Goal: Find specific page/section: Find specific page/section

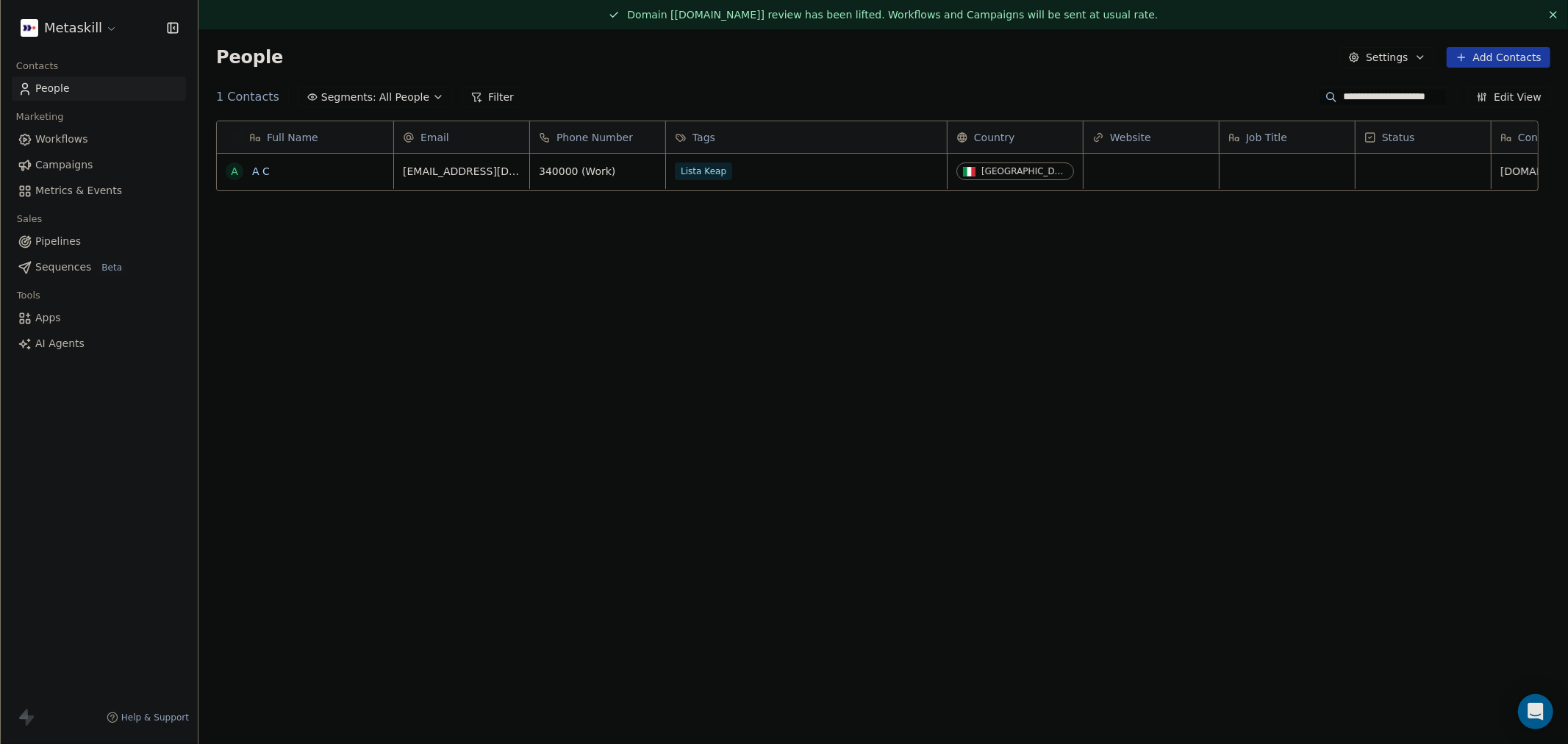
scroll to position [642, 1345]
click at [262, 171] on link "A C" at bounding box center [260, 171] width 17 height 12
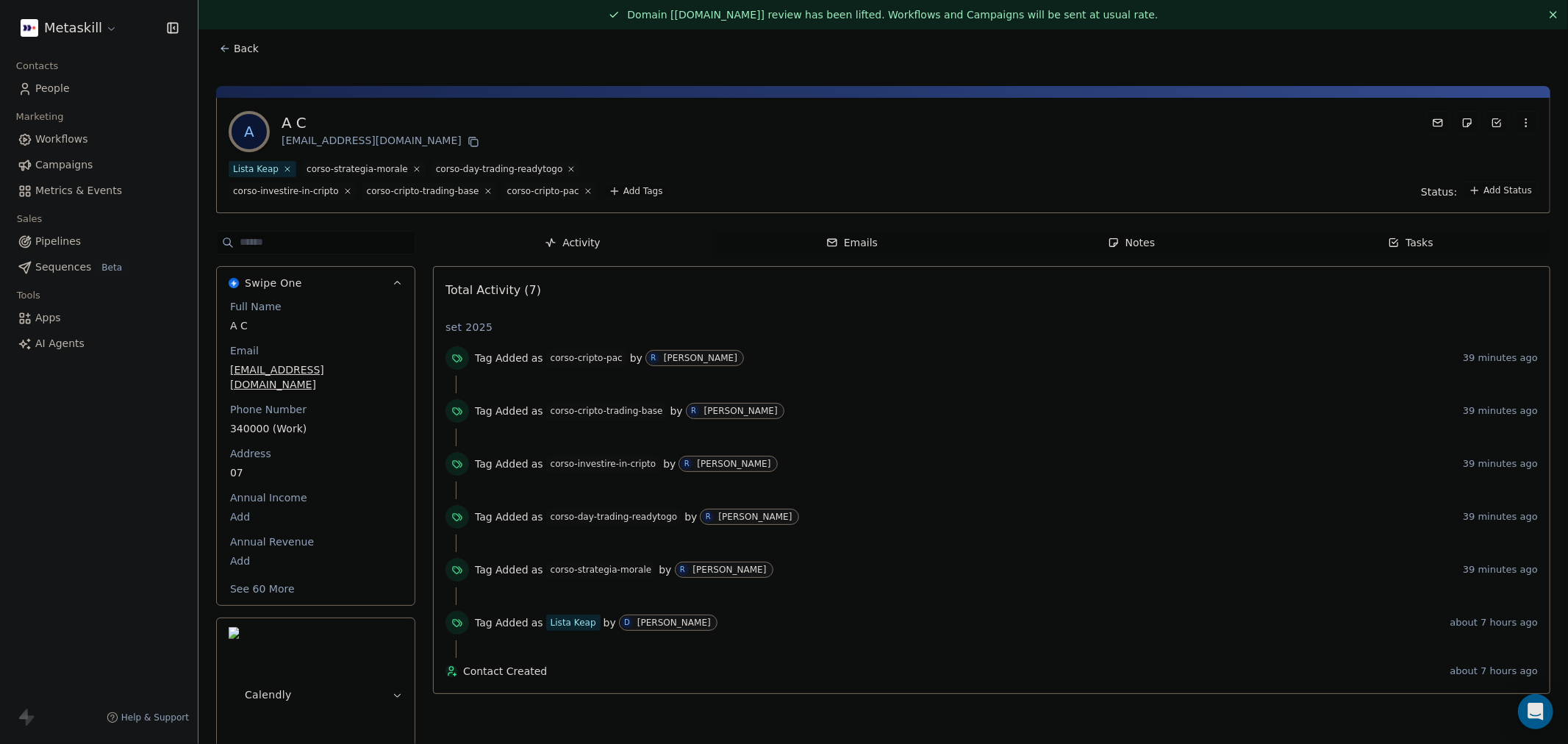
click at [244, 46] on span "Back" at bounding box center [246, 48] width 25 height 15
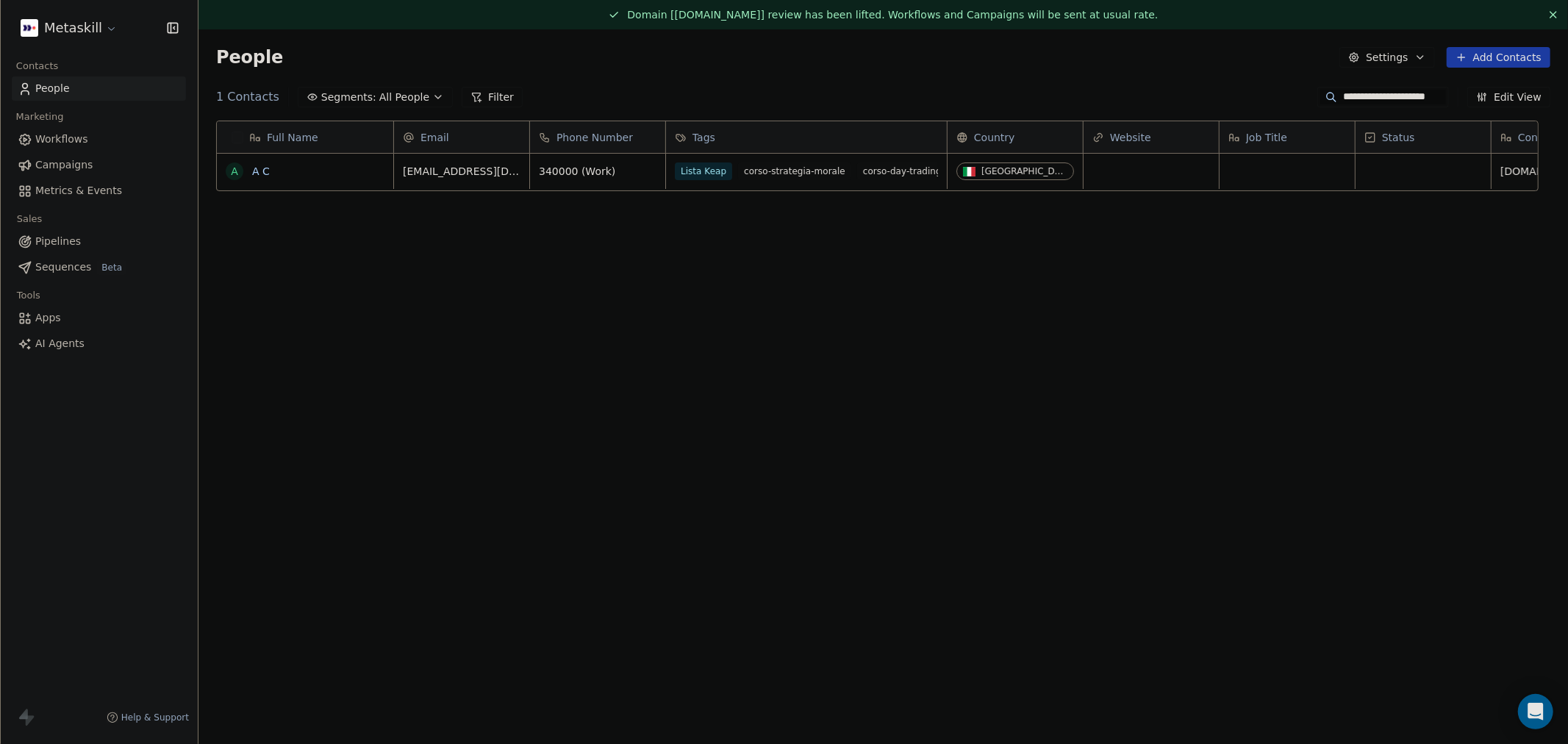
scroll to position [642, 1345]
click at [1343, 92] on input "**********" at bounding box center [1395, 97] width 103 height 15
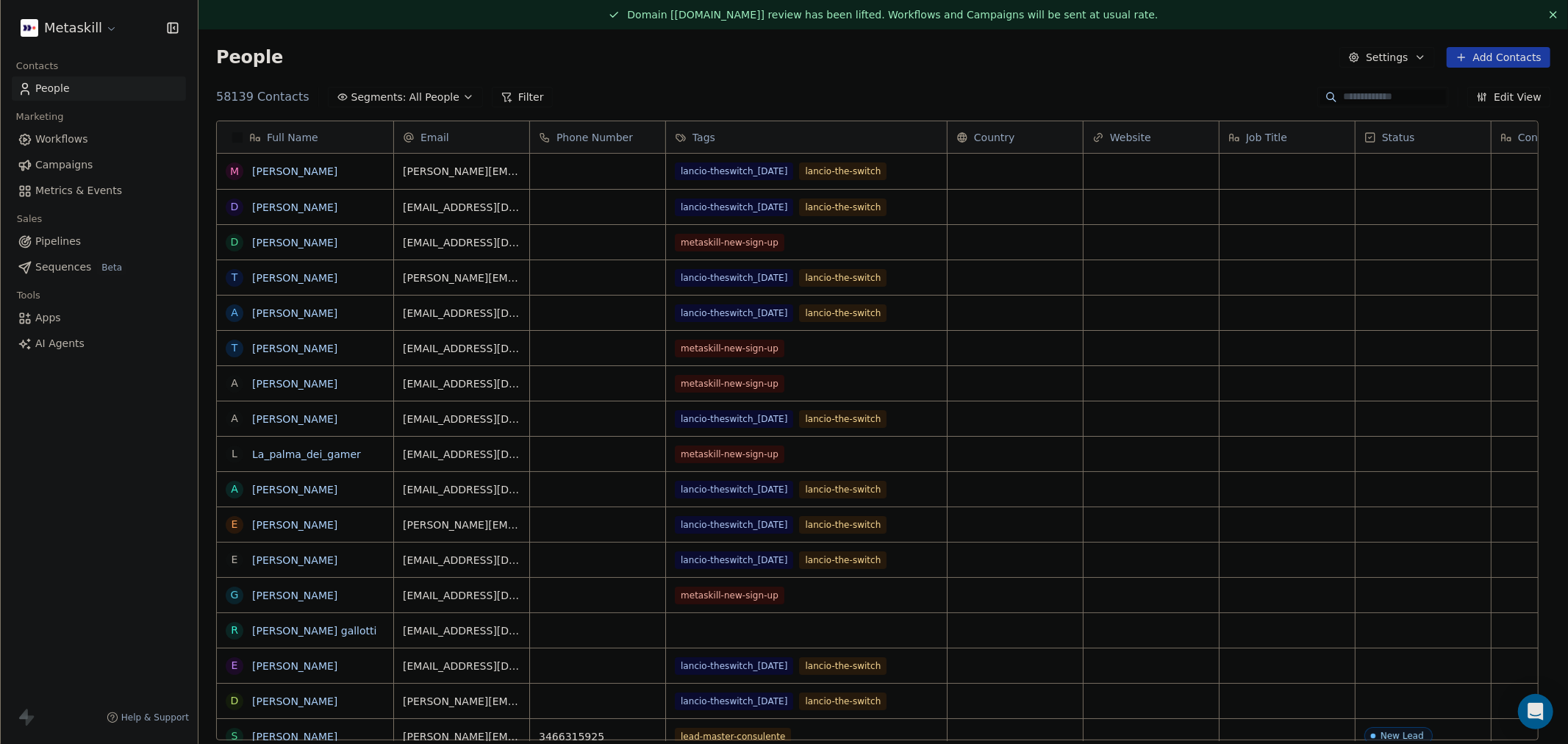
click at [92, 193] on span "Metrics & Events" at bounding box center [78, 191] width 87 height 16
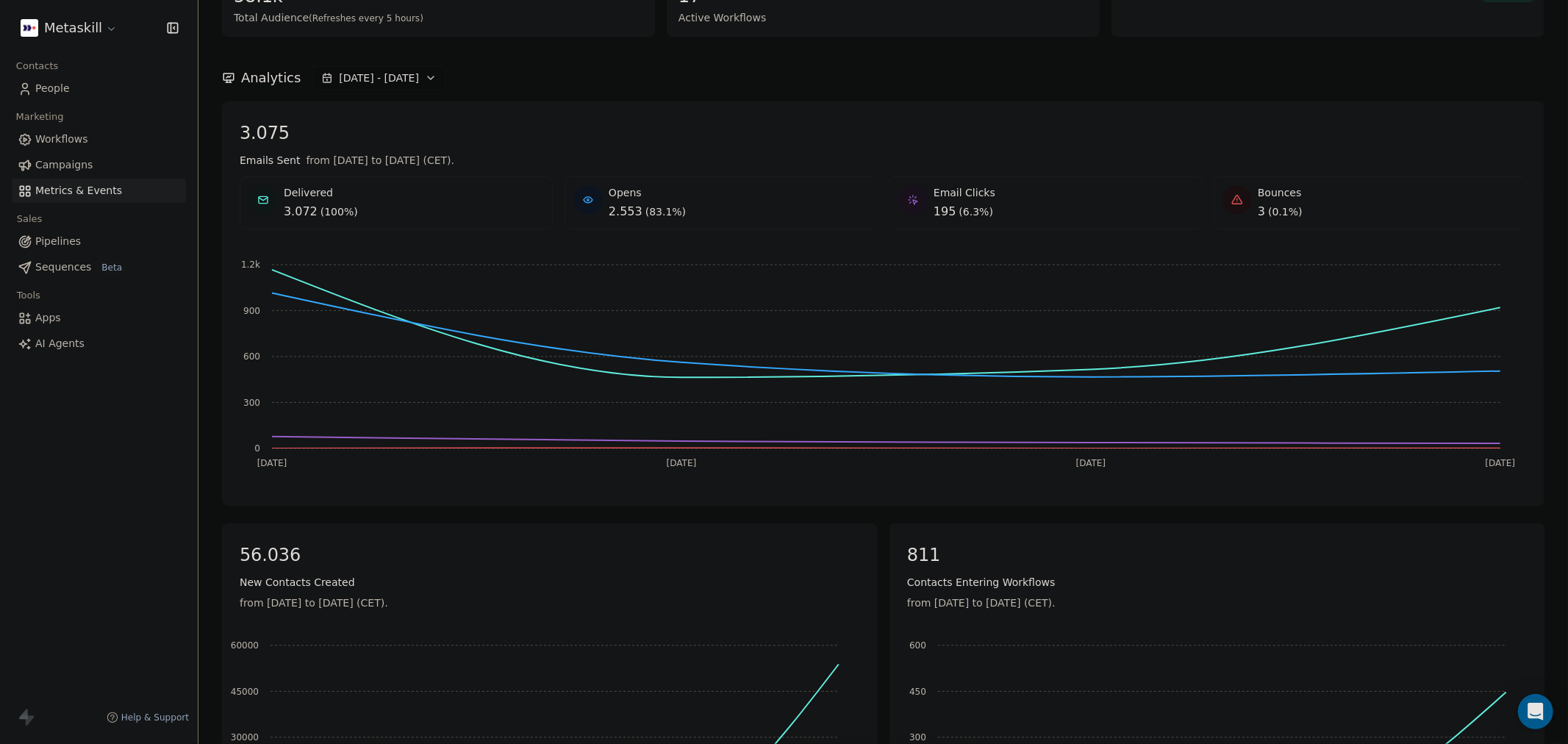
scroll to position [166, 0]
click at [45, 87] on span "People" at bounding box center [52, 88] width 35 height 16
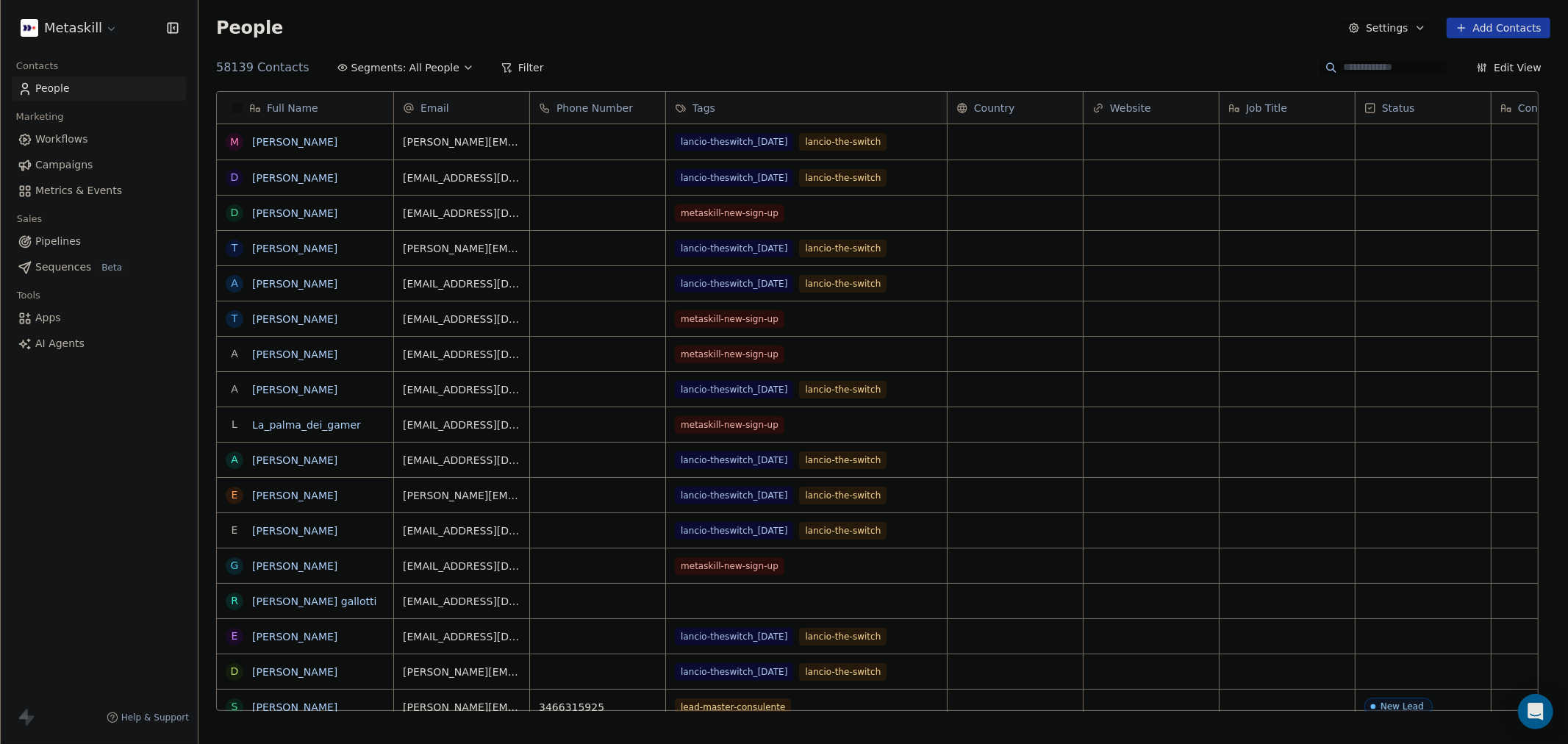
scroll to position [642, 1345]
click at [462, 68] on icon "button" at bounding box center [468, 67] width 12 height 12
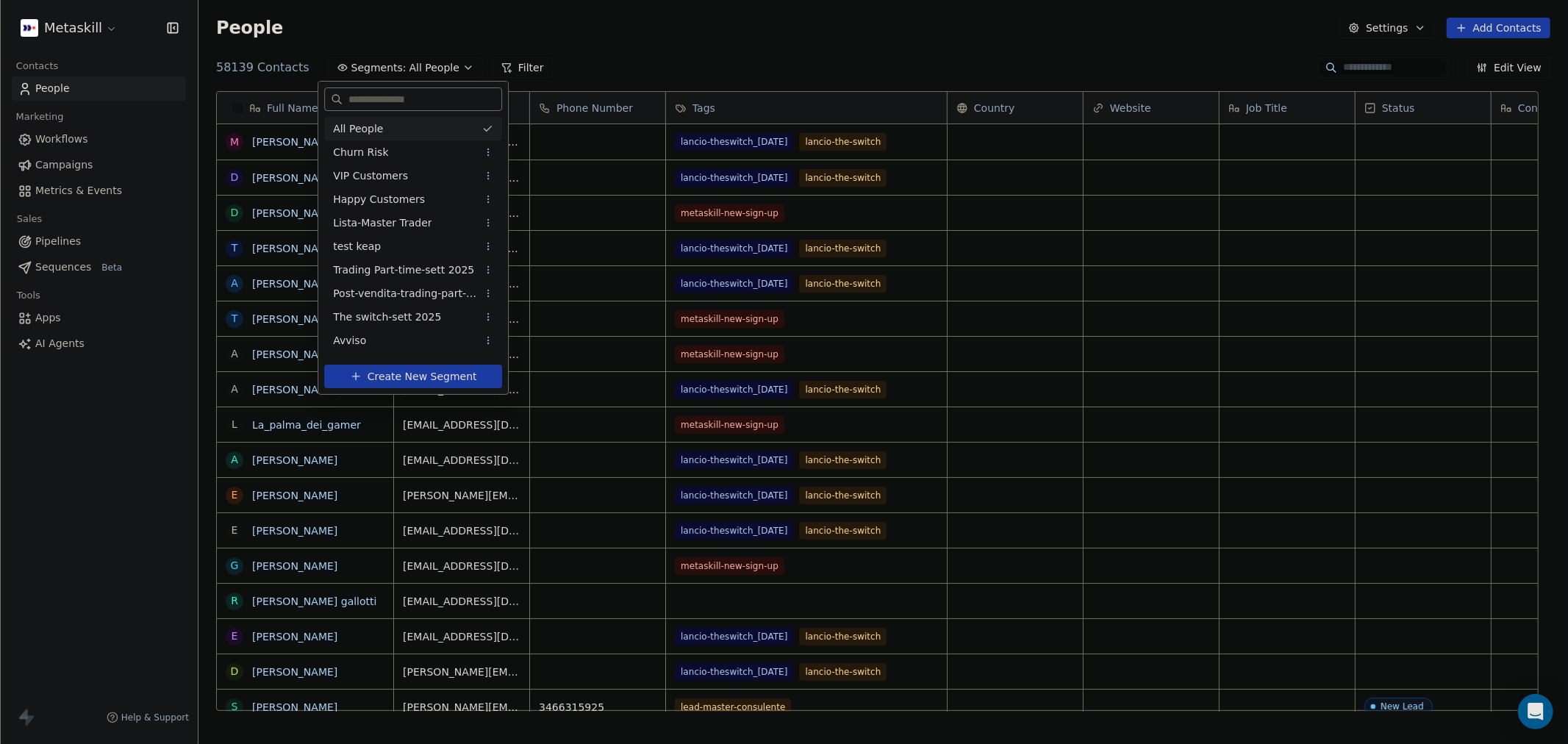
click at [1414, 29] on html "Metaskill Contacts People Marketing Workflows Campaigns Metrics & Events Sales …" at bounding box center [784, 372] width 1568 height 744
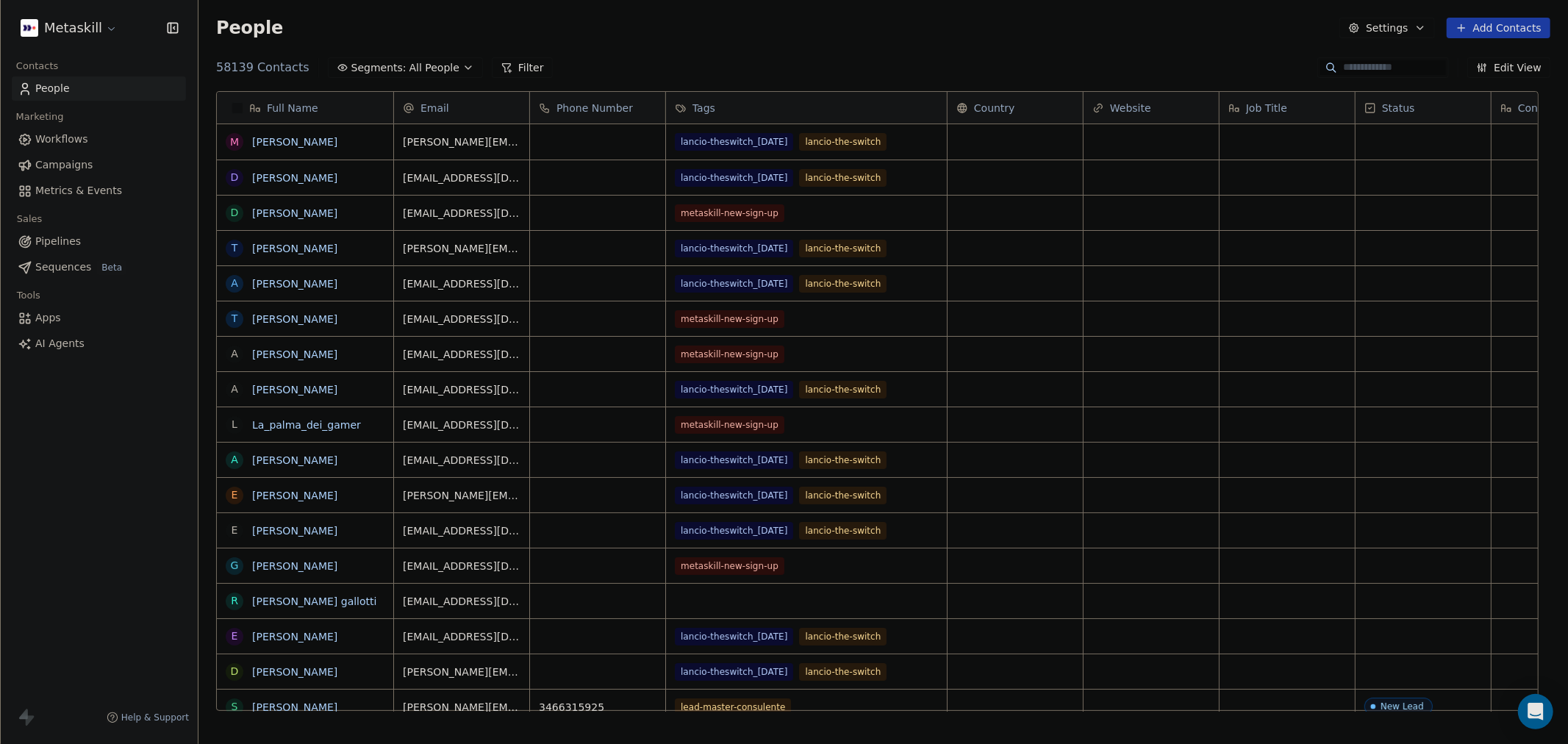
click at [1417, 27] on icon "button" at bounding box center [1420, 28] width 6 height 3
click at [1414, 27] on html "Metaskill Contacts People Marketing Workflows Campaigns Metrics & Events Sales …" at bounding box center [784, 372] width 1568 height 744
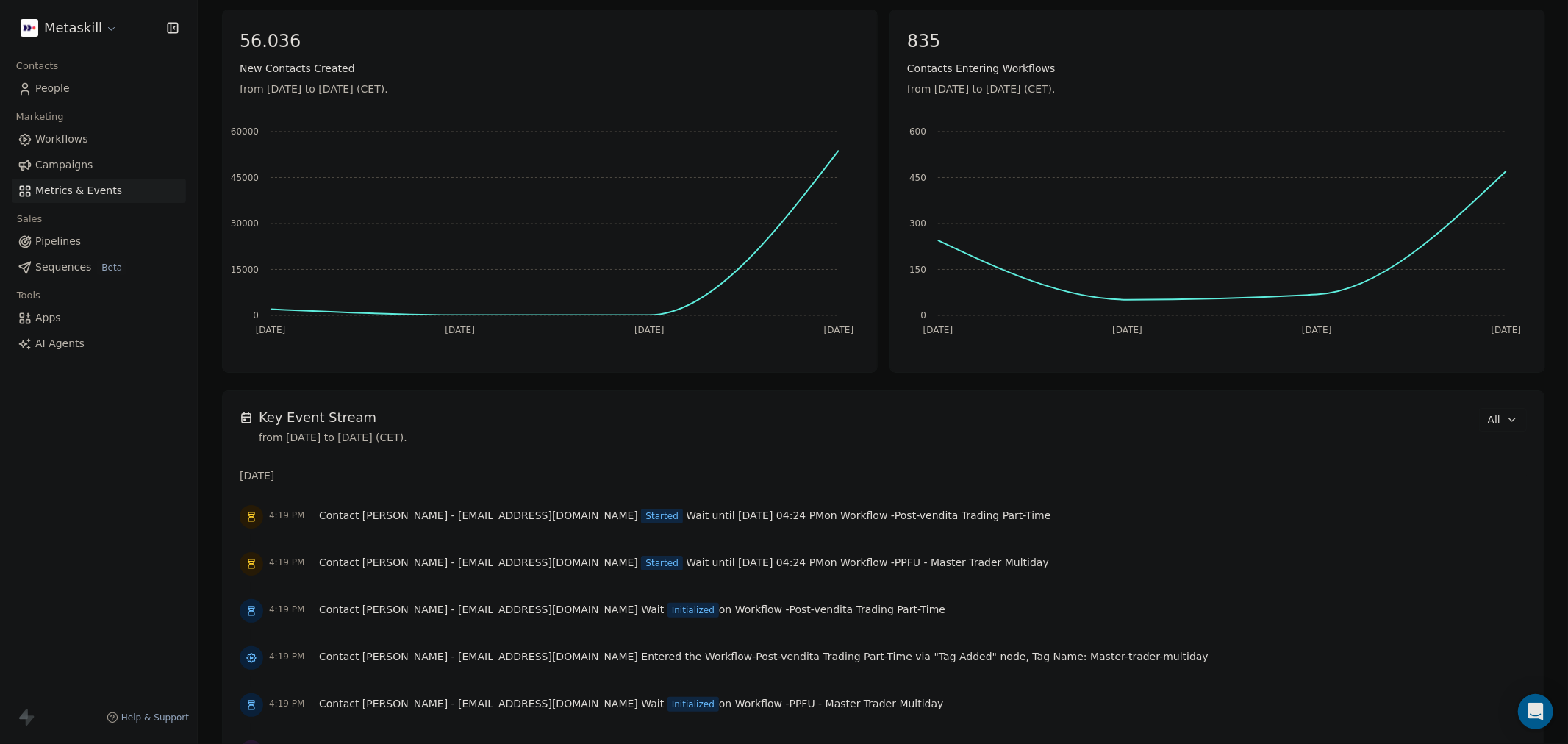
scroll to position [330, 0]
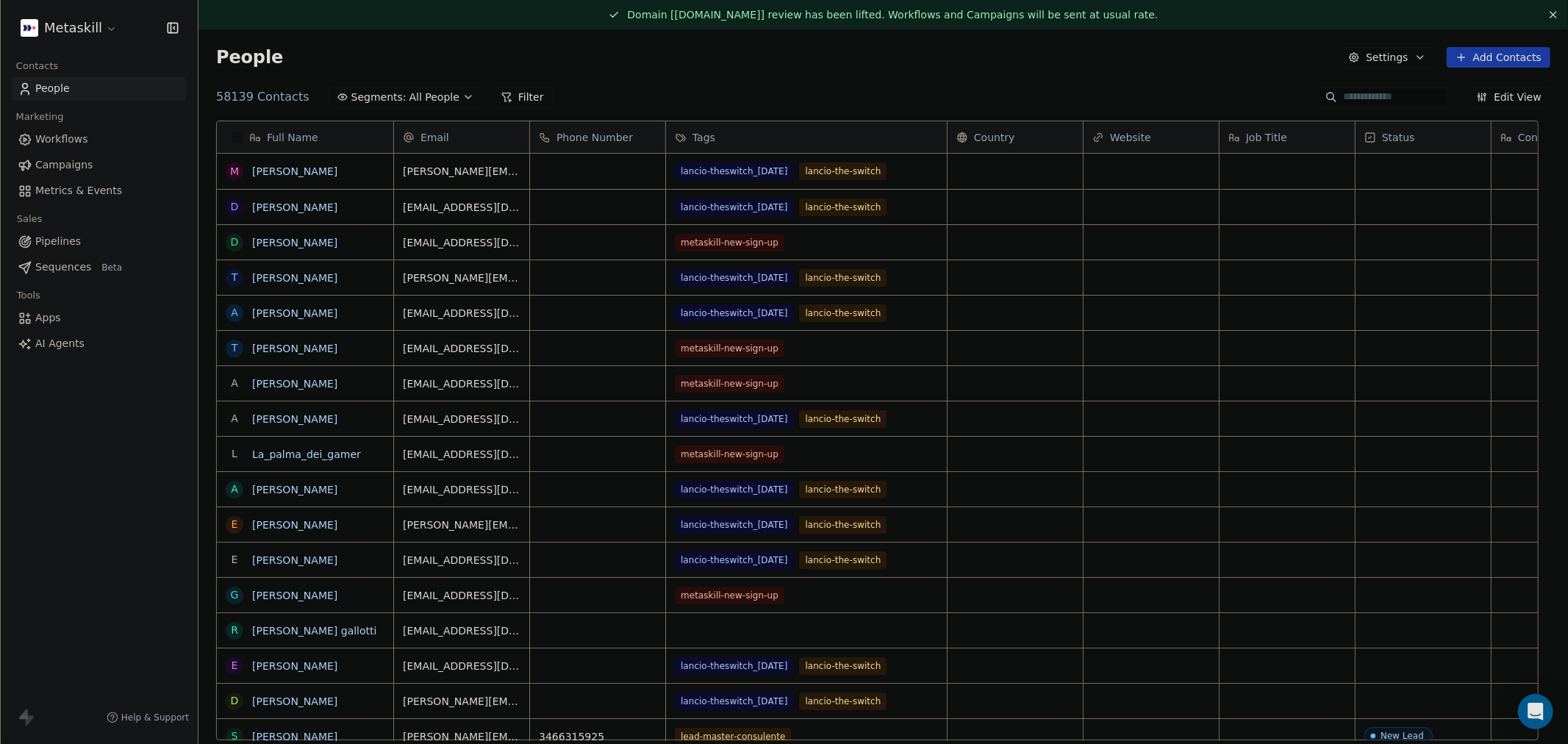
scroll to position [642, 1345]
